Goal: Task Accomplishment & Management: Manage account settings

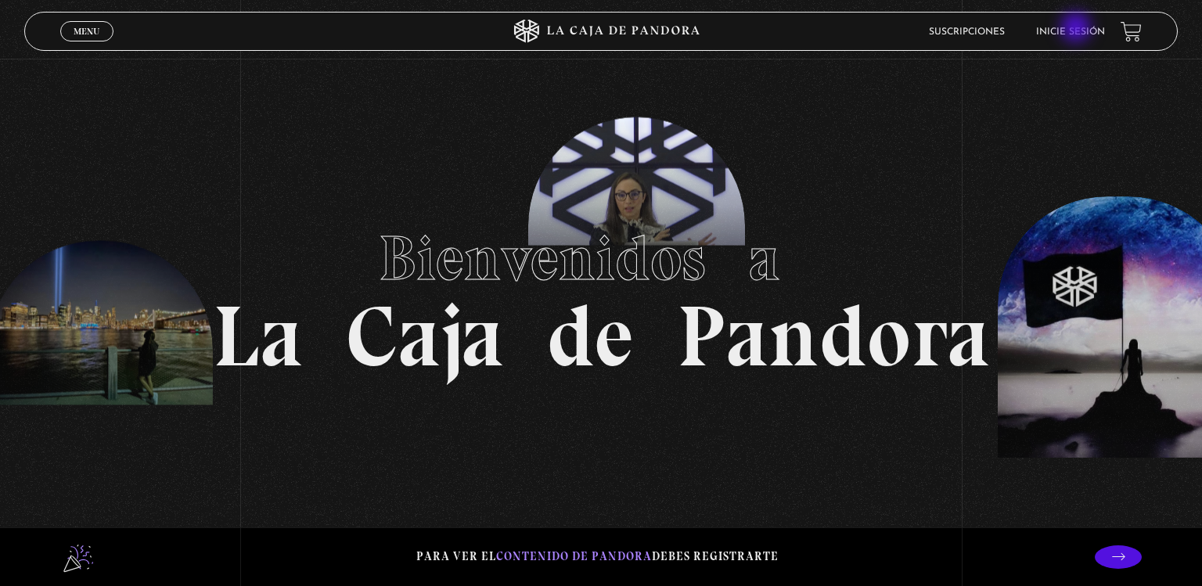
click at [1078, 29] on link "Inicie sesión" at bounding box center [1071, 31] width 69 height 9
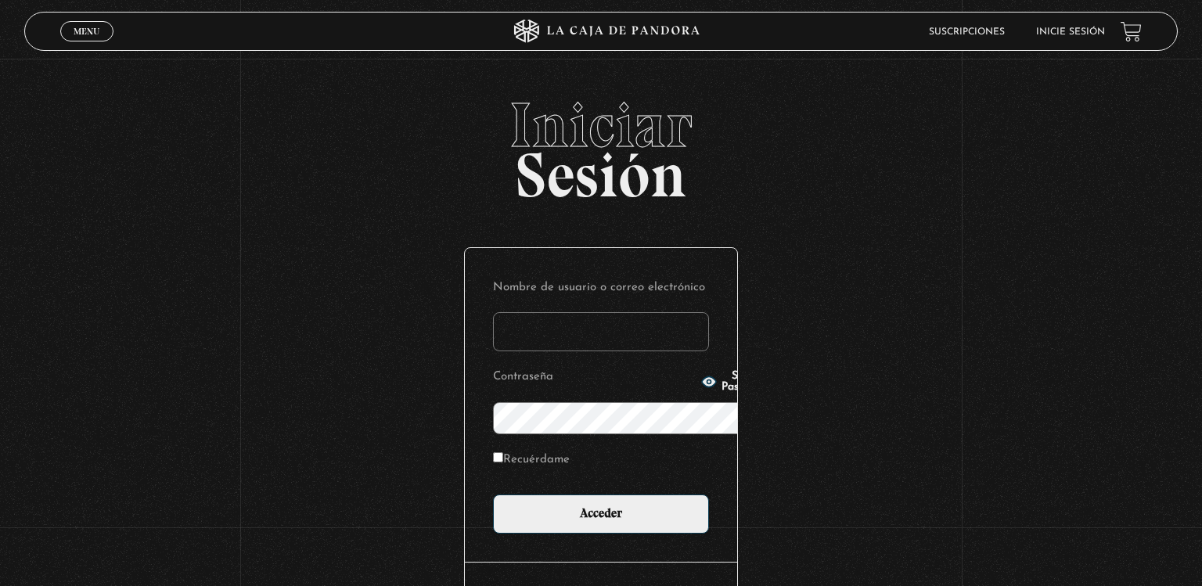
click at [1078, 29] on link "Inicie sesión" at bounding box center [1071, 31] width 69 height 9
click at [514, 312] on input "Nombre de usuario o correo electrónico" at bounding box center [601, 331] width 216 height 39
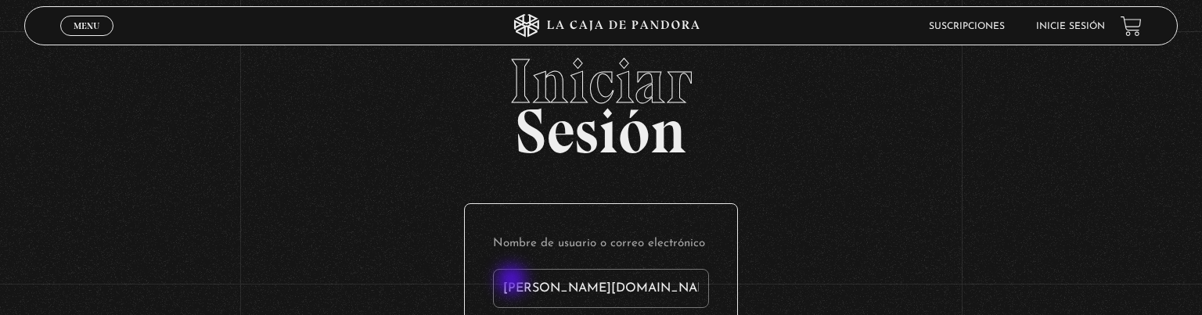
type input "[PERSON_NAME].[PERSON_NAME]"
